Goal: Transaction & Acquisition: Download file/media

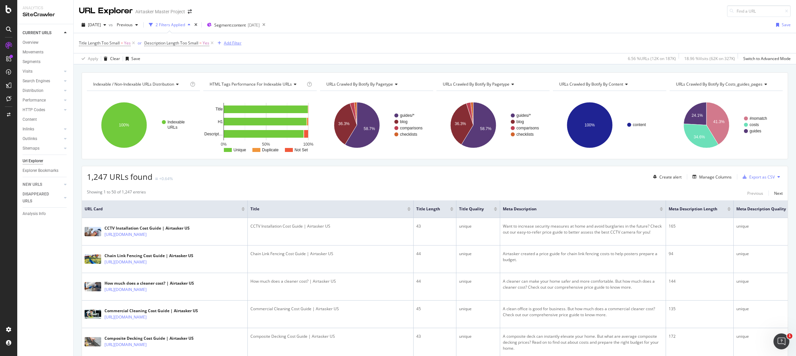
click at [231, 41] on div "Add Filter" at bounding box center [233, 43] width 18 height 6
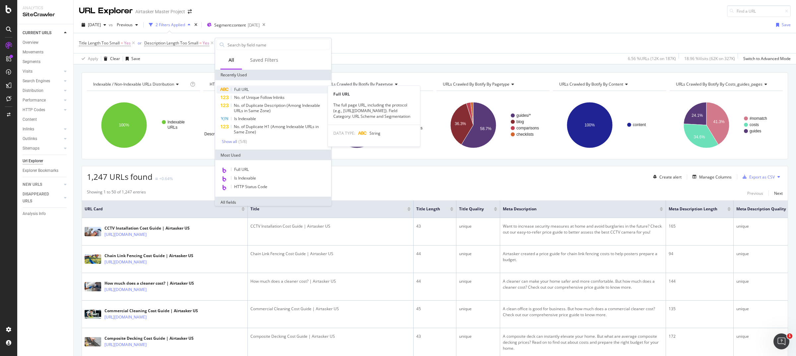
click at [240, 89] on span "Full URL" at bounding box center [241, 90] width 15 height 6
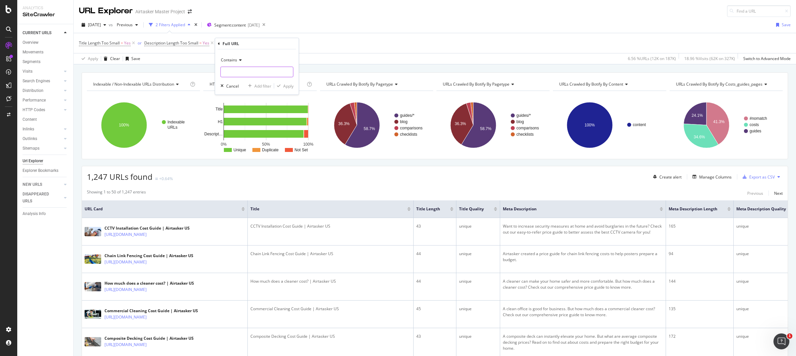
click at [240, 70] on input "text" at bounding box center [257, 72] width 72 height 11
type input "/services/"
click at [284, 86] on div "Apply" at bounding box center [288, 86] width 10 height 6
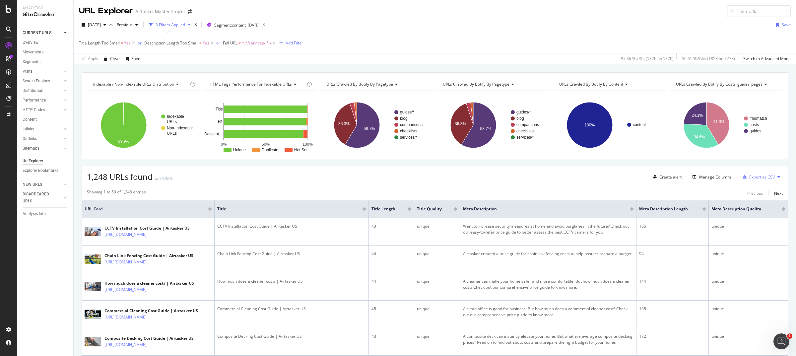
click at [253, 43] on span "^.*/services/.*$" at bounding box center [256, 42] width 29 height 9
click at [351, 51] on div "Title Length Too Small = Yes or Description Length Too Small = Yes or Full URL …" at bounding box center [435, 43] width 712 height 20
click at [274, 43] on icon at bounding box center [274, 43] width 6 height 7
click at [227, 40] on div "Add Filter" at bounding box center [233, 43] width 18 height 6
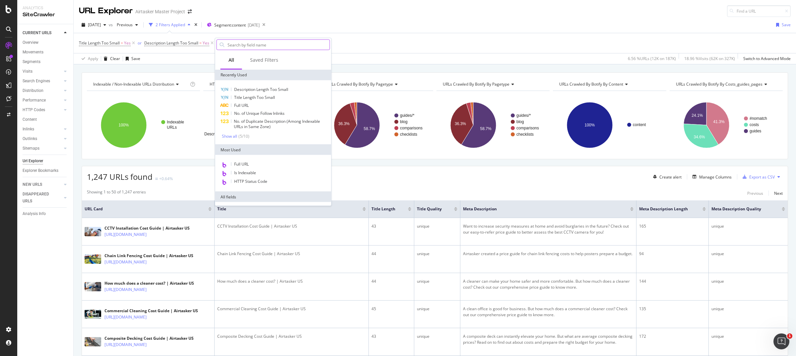
click at [248, 43] on input "text" at bounding box center [278, 45] width 103 height 10
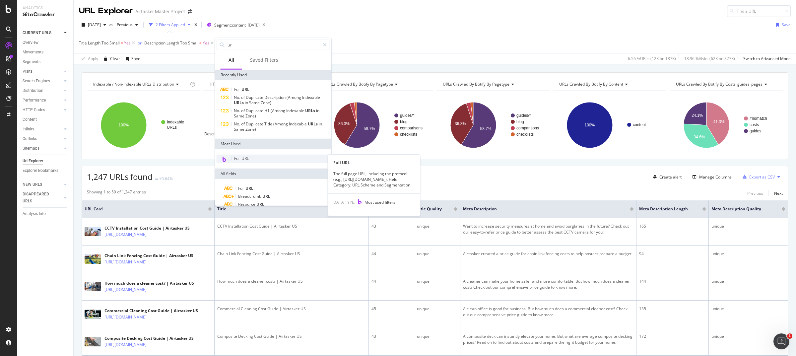
type input "url"
click at [257, 158] on div "Full URL" at bounding box center [273, 159] width 113 height 9
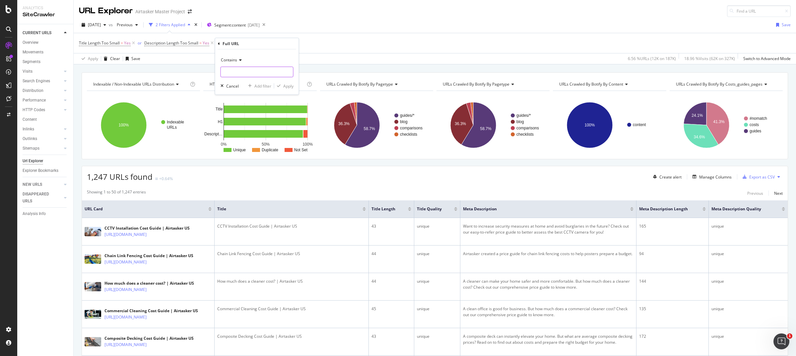
click at [232, 73] on input "text" at bounding box center [257, 72] width 72 height 11
type input "/"
type input "u"
type input "s"
paste input "vices/"
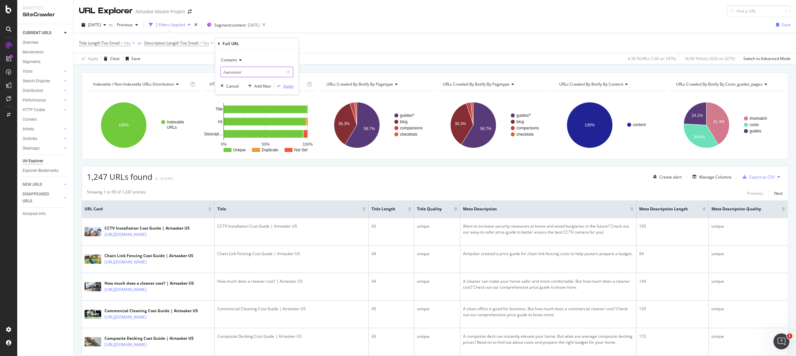
type input "/services/"
click at [281, 86] on div "button" at bounding box center [278, 86] width 9 height 4
click at [243, 42] on span "^.*/services/.*$" at bounding box center [256, 42] width 29 height 9
click at [292, 86] on div "Apply" at bounding box center [296, 85] width 10 height 6
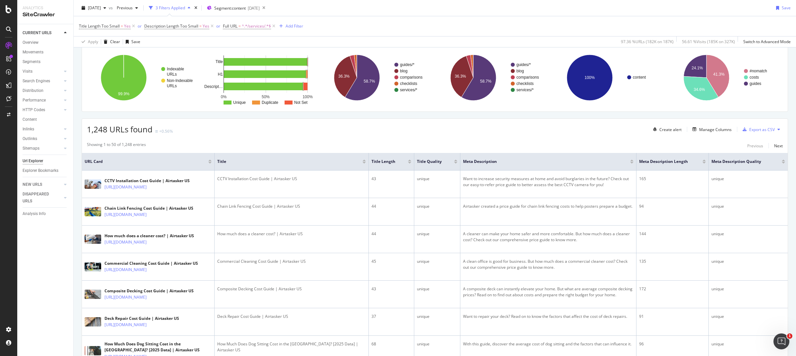
scroll to position [63, 0]
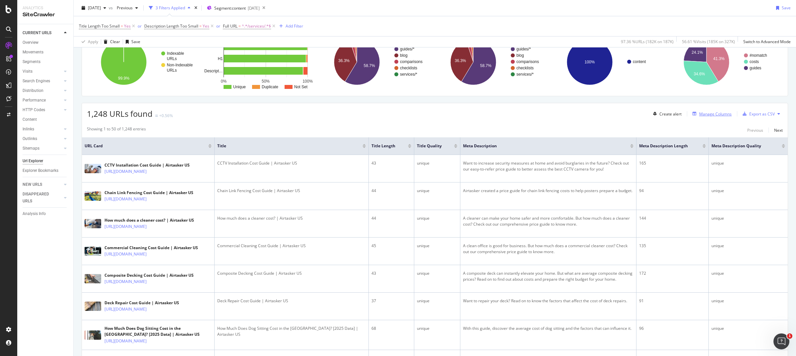
click at [704, 114] on div "Manage Columns" at bounding box center [715, 114] width 33 height 6
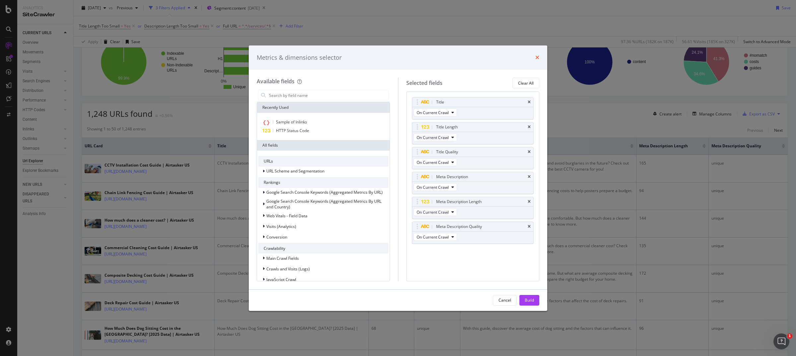
click at [538, 57] on icon "times" at bounding box center [537, 57] width 4 height 5
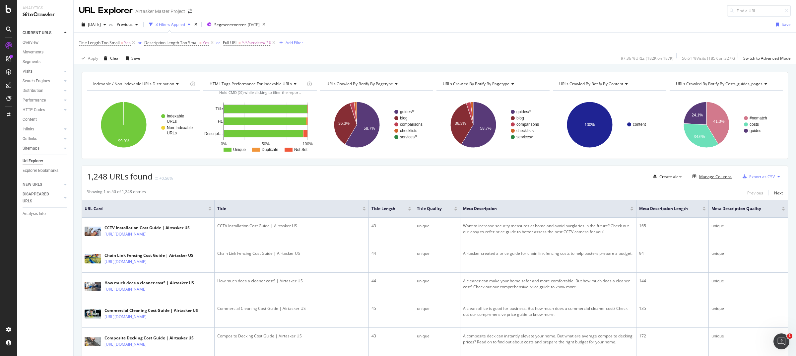
scroll to position [0, 0]
click at [252, 42] on span "^.*/services/.*$" at bounding box center [256, 42] width 29 height 9
click at [269, 87] on div "Add filter" at bounding box center [270, 85] width 17 height 6
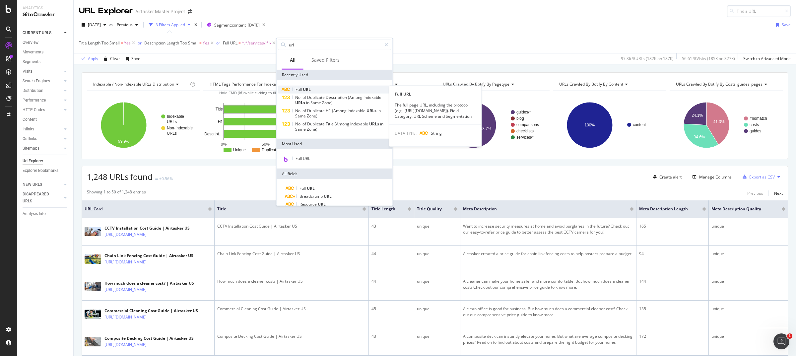
click at [302, 89] on span "Full" at bounding box center [299, 90] width 7 height 6
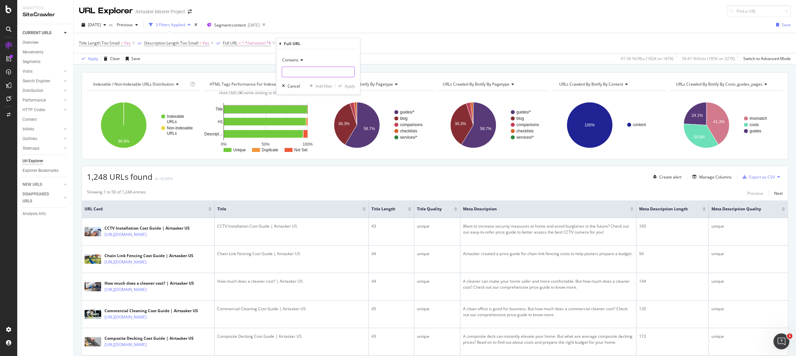
click at [299, 73] on input "text" at bounding box center [318, 72] width 72 height 11
paste input "/services/"
type input "/services/"
click at [349, 88] on div "Apply" at bounding box center [350, 86] width 10 height 6
click at [334, 43] on icon at bounding box center [336, 43] width 6 height 7
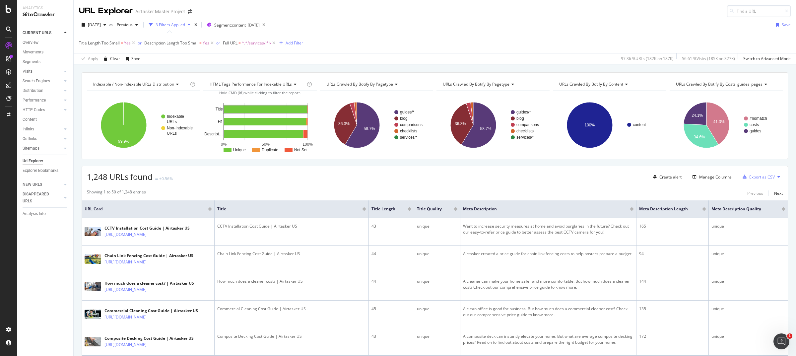
click at [254, 41] on span "^.*/services/.*$" at bounding box center [256, 42] width 29 height 9
click at [350, 34] on div "Title Length Too Small = Yes or Description Length Too Small = Yes or Full URL …" at bounding box center [435, 43] width 712 height 20
drag, startPoint x: 274, startPoint y: 41, endPoint x: 91, endPoint y: 3, distance: 187.5
click at [274, 41] on icon at bounding box center [274, 43] width 6 height 7
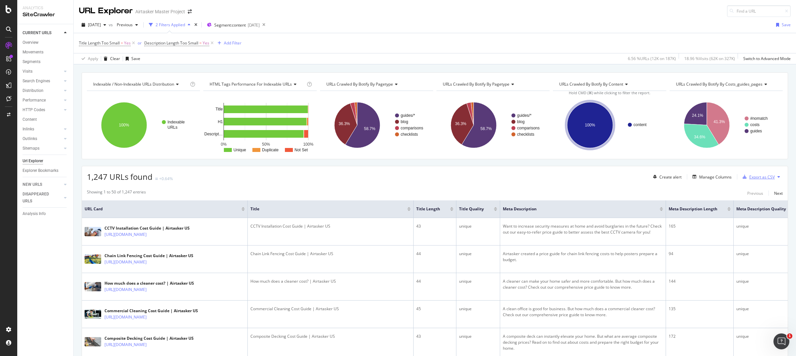
click at [756, 178] on div "Export as CSV" at bounding box center [762, 177] width 26 height 6
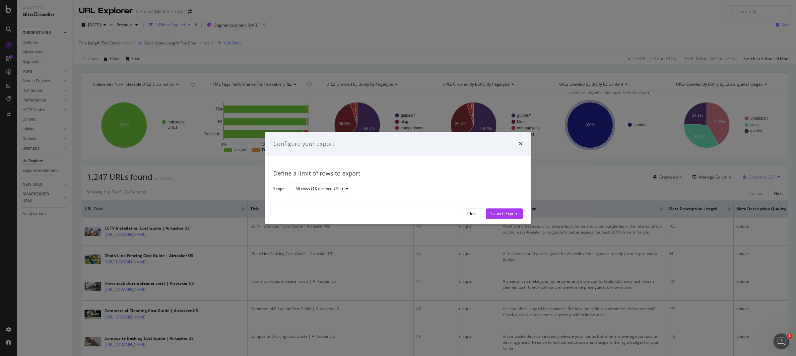
click at [466, 47] on div "Configure your export Define a limit of rows to export Scope All rows (1K disti…" at bounding box center [398, 178] width 796 height 356
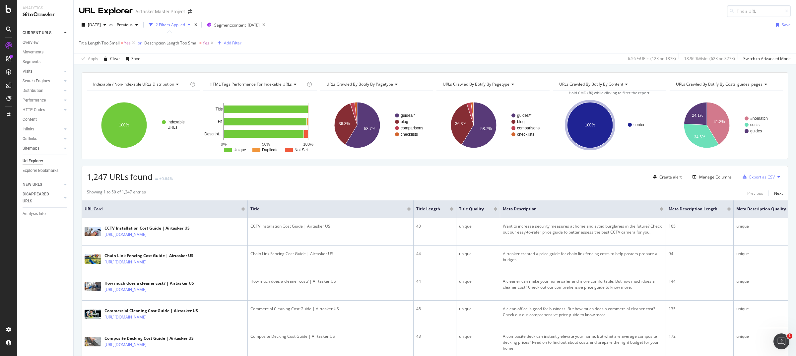
click at [224, 41] on div "Add Filter" at bounding box center [233, 43] width 18 height 6
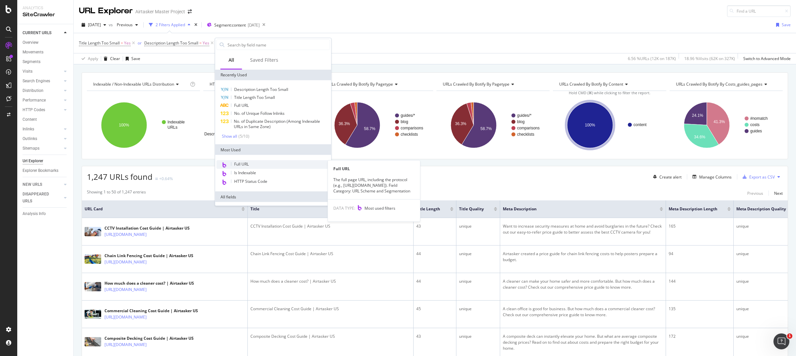
click at [233, 164] on div "Full URL" at bounding box center [273, 164] width 113 height 9
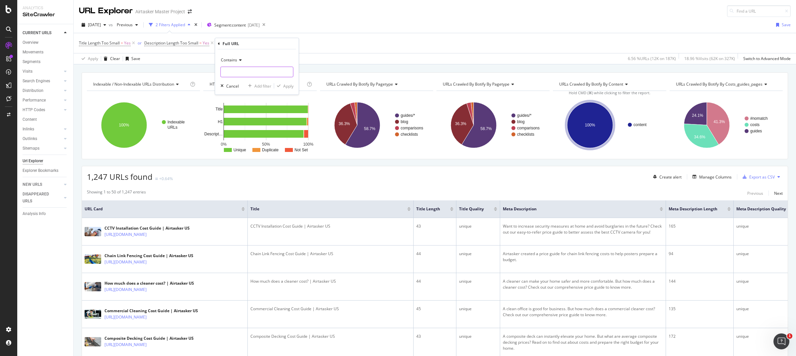
click at [244, 72] on input "text" at bounding box center [257, 72] width 72 height 11
paste input "Initial action, I can help analyse the 2 cost guides that have been losing traf…"
type input "/services/"
click at [288, 87] on div "Apply" at bounding box center [288, 86] width 10 height 6
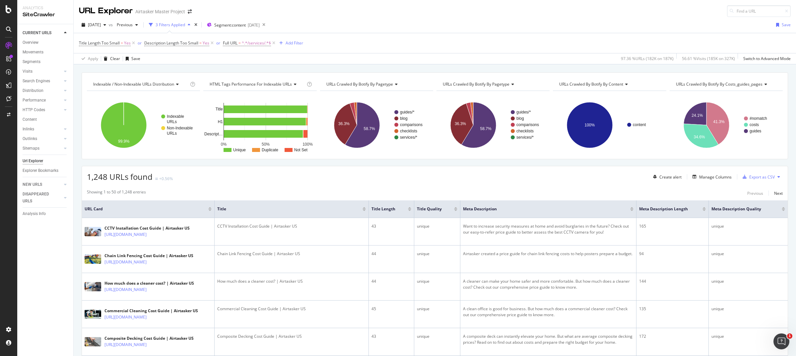
click at [274, 42] on icon at bounding box center [274, 43] width 6 height 7
click at [362, 83] on span "URLs Crawled By Botify By pagetype" at bounding box center [359, 84] width 67 height 6
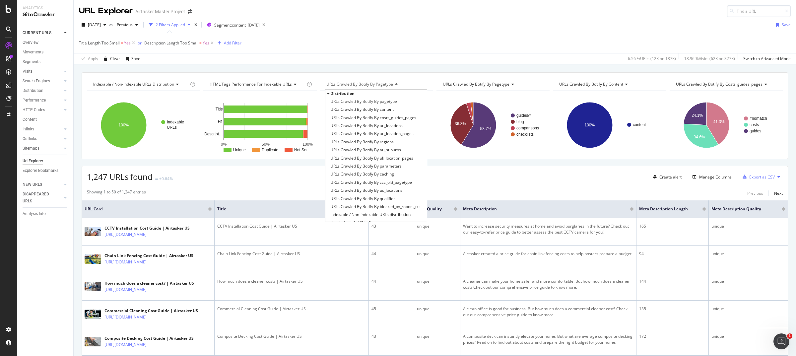
click at [373, 51] on div "Title Length Too Small = Yes or Description Length Too Small = Yes Add Filter" at bounding box center [435, 43] width 712 height 20
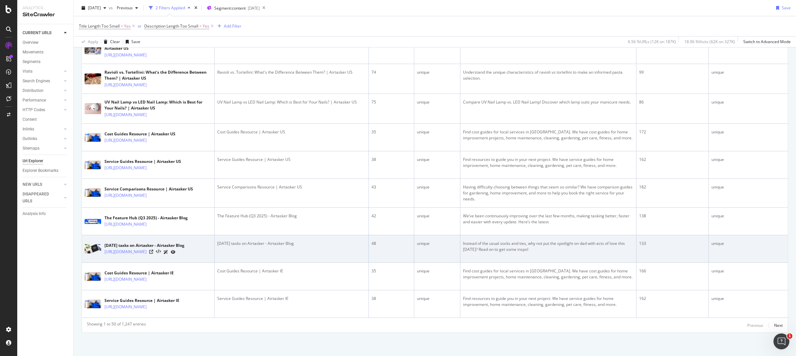
scroll to position [1466, 0]
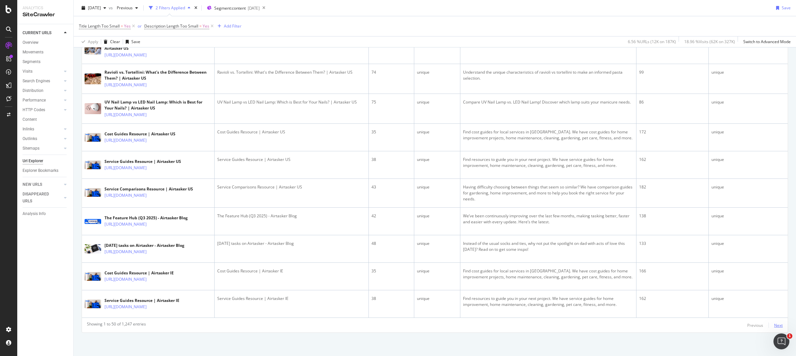
click at [774, 326] on div "Next" at bounding box center [778, 325] width 9 height 6
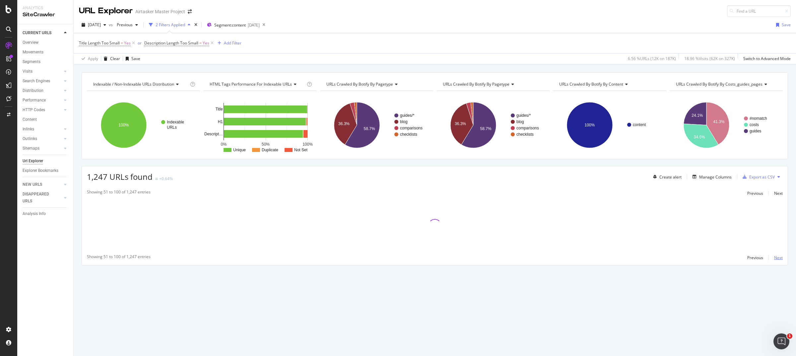
scroll to position [0, 0]
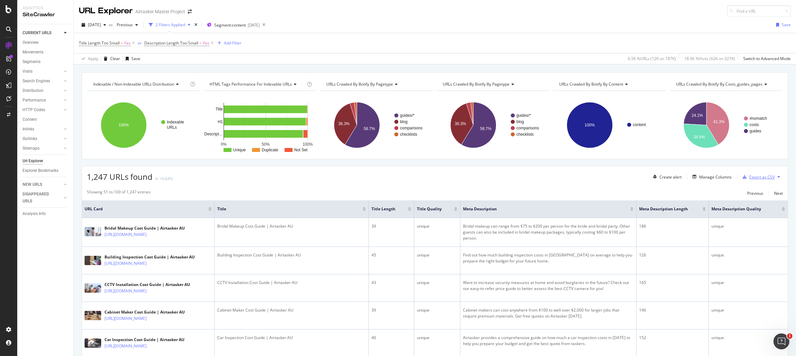
click at [761, 174] on div "Export as CSV" at bounding box center [757, 177] width 35 height 10
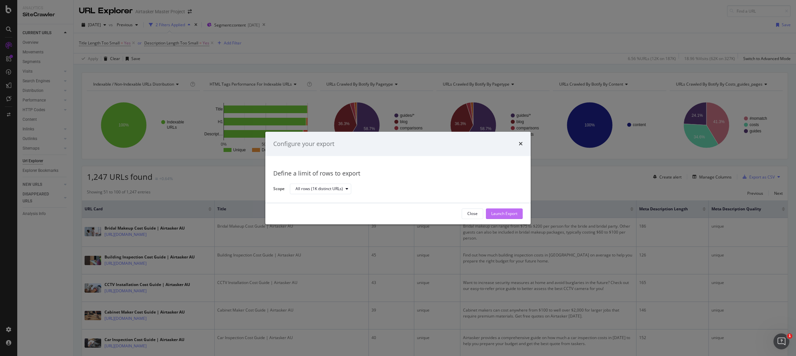
click at [506, 215] on div "Launch Export" at bounding box center [504, 214] width 26 height 6
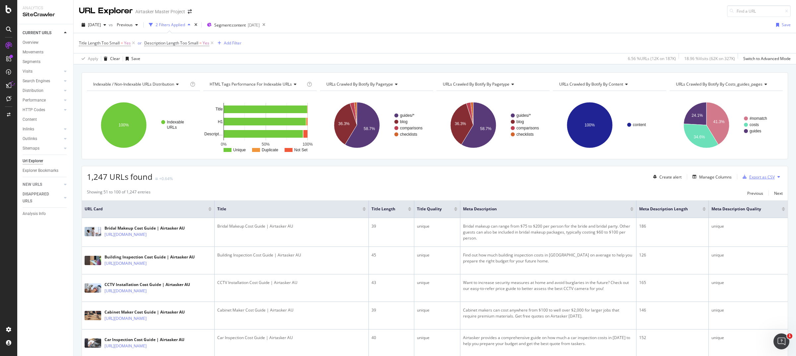
click at [755, 179] on div "Export as CSV" at bounding box center [762, 177] width 26 height 6
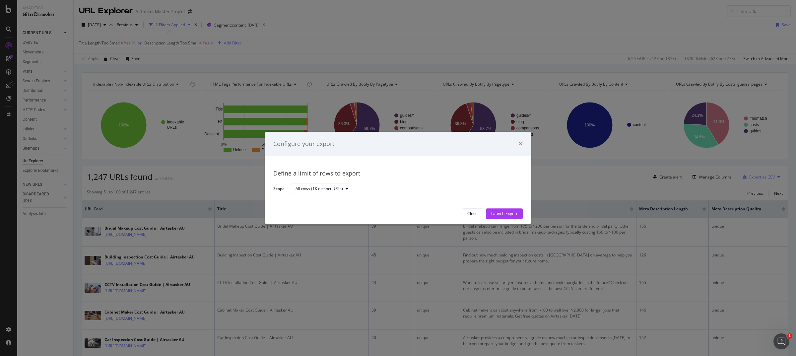
drag, startPoint x: 522, startPoint y: 146, endPoint x: 516, endPoint y: 152, distance: 7.7
click at [522, 146] on icon "times" at bounding box center [521, 143] width 4 height 5
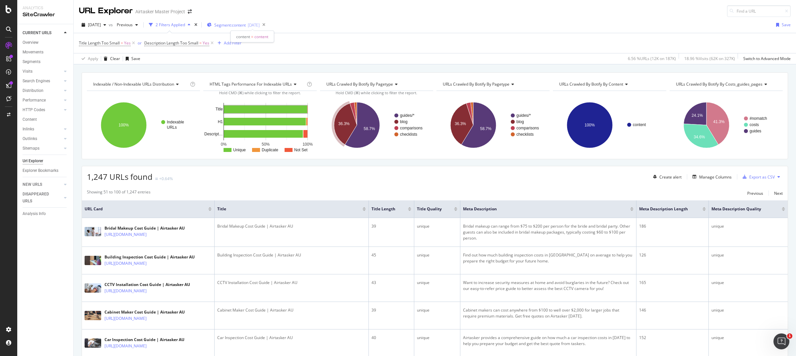
click at [240, 22] on span "Segment: content" at bounding box center [230, 25] width 32 height 6
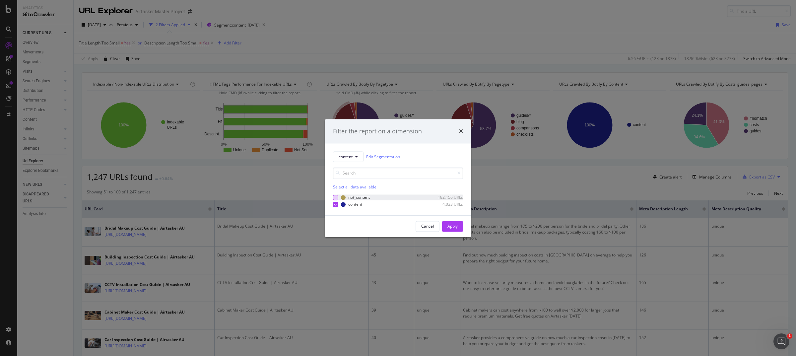
click at [334, 195] on div "modal" at bounding box center [335, 197] width 5 height 5
click at [334, 203] on icon "modal" at bounding box center [335, 204] width 3 height 3
click at [461, 226] on button "Apply" at bounding box center [452, 226] width 21 height 11
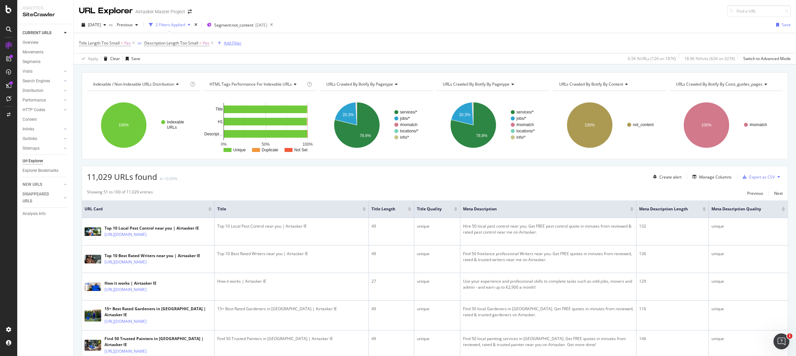
click at [230, 42] on div "Add Filter" at bounding box center [233, 43] width 18 height 6
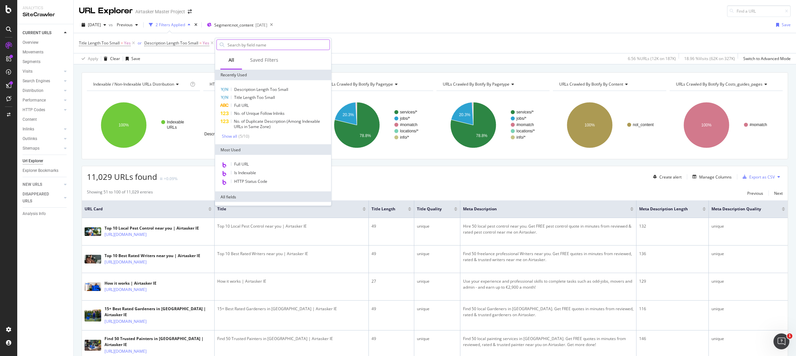
click at [251, 46] on input "text" at bounding box center [278, 45] width 103 height 10
click at [242, 105] on span "Full URL" at bounding box center [241, 106] width 15 height 6
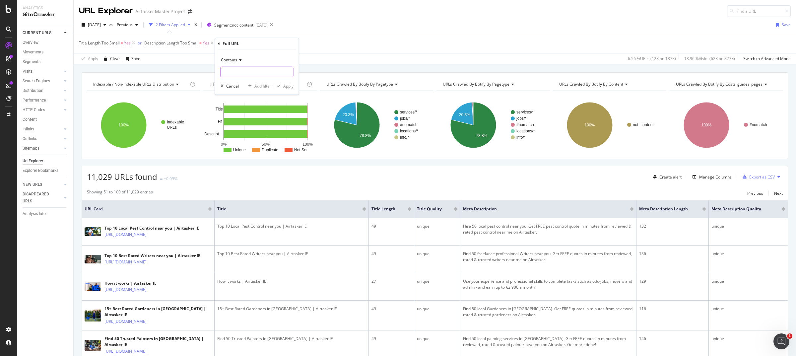
click at [241, 74] on input "text" at bounding box center [257, 72] width 72 height 11
type input "u"
type input "/us/"
click at [285, 86] on div "Apply" at bounding box center [288, 86] width 10 height 6
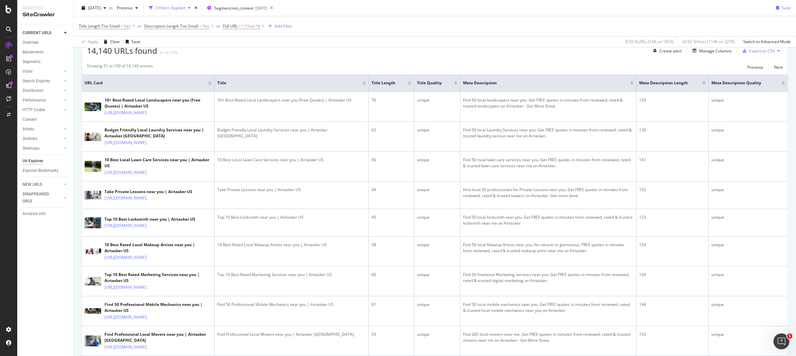
scroll to position [139, 0]
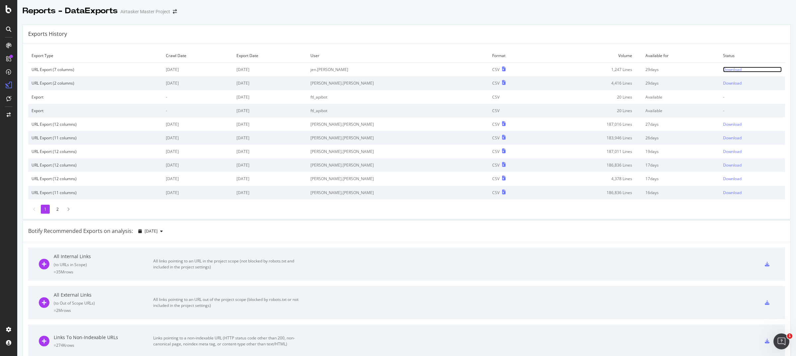
click at [723, 70] on div "Download" at bounding box center [732, 70] width 19 height 6
